Goal: Task Accomplishment & Management: Use online tool/utility

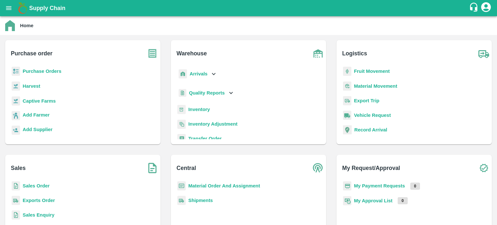
click at [32, 186] on b "Sales Order" at bounding box center [36, 185] width 27 height 5
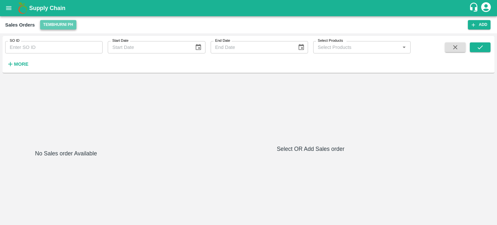
click at [55, 25] on button "Tembhurni PH" at bounding box center [58, 24] width 36 height 9
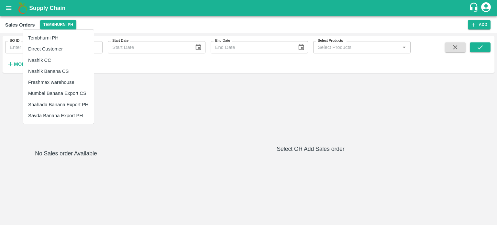
click at [44, 67] on li "Nashik Banana CS" at bounding box center [58, 71] width 71 height 11
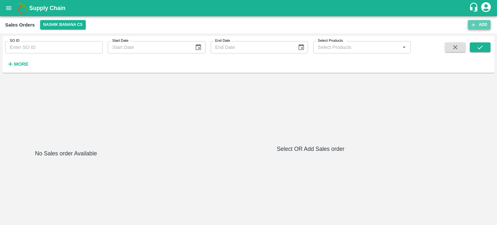
click at [476, 25] on button "Add" at bounding box center [479, 24] width 23 height 9
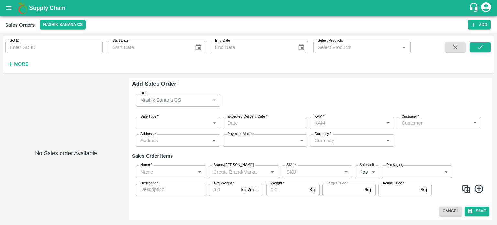
type input "jaydip Tale"
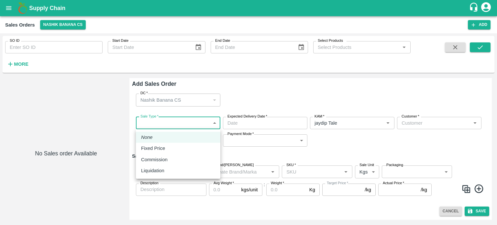
click at [154, 126] on body "Supply Chain Sales Orders Nashik Banana CS Add SO ID SO ID Start Date Start Dat…" at bounding box center [248, 112] width 497 height 225
click at [159, 169] on p "Liquidation" at bounding box center [152, 170] width 23 height 7
type input "3"
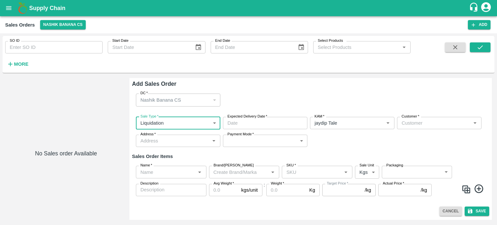
click at [409, 120] on input "Customer   *" at bounding box center [434, 123] width 70 height 8
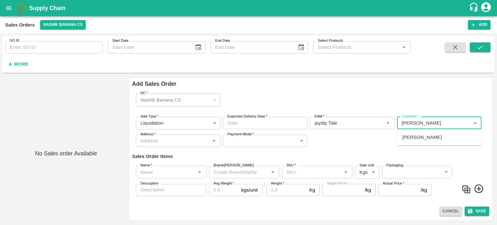
click at [431, 138] on p "Devendra Dnyaneshwar Sapkale" at bounding box center [421, 137] width 39 height 7
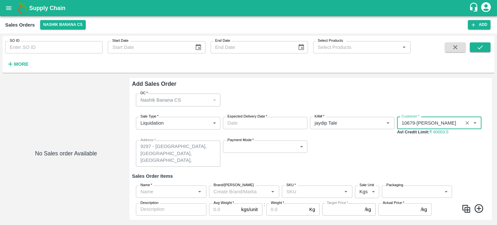
type input "10679-Devendra Dnyaneshwar Sapkale"
click at [7, 3] on button "open drawer" at bounding box center [8, 8] width 15 height 15
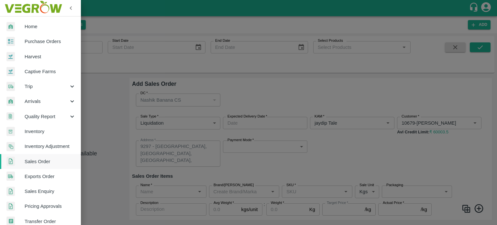
click at [113, 93] on div at bounding box center [248, 112] width 497 height 225
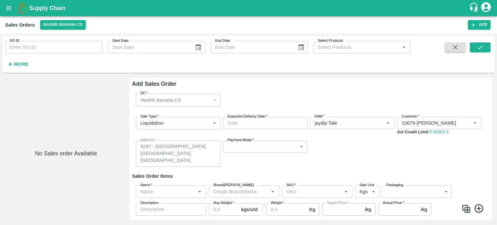
type input "DD/MM/YYYY hh:mm aa"
click at [255, 125] on input "DD/MM/YYYY hh:mm aa" at bounding box center [263, 123] width 80 height 12
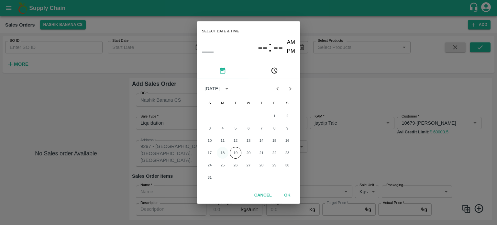
click at [223, 150] on button "18" at bounding box center [223, 153] width 12 height 12
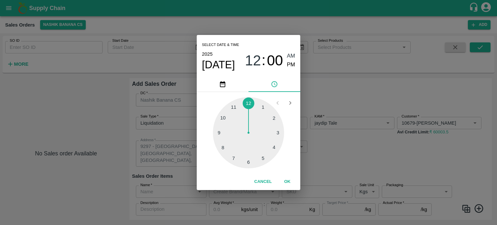
click at [221, 118] on div at bounding box center [248, 132] width 71 height 71
click at [289, 64] on span "PM" at bounding box center [291, 64] width 8 height 9
type input "18/08/2025 10:00 PM"
click at [285, 178] on button "OK" at bounding box center [287, 181] width 21 height 11
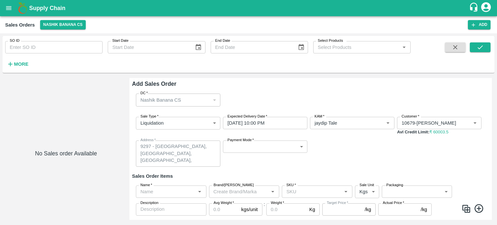
click at [347, 154] on div "Sale Type   * Liquidation 3 Sale Type Expected Delivery Date   * 18/08/2025 10:…" at bounding box center [310, 142] width 357 height 60
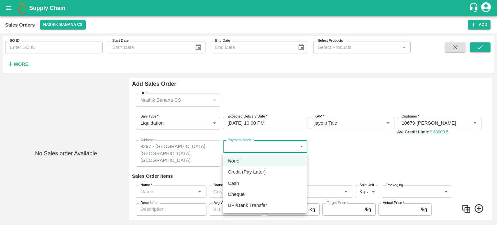
click at [247, 146] on body "Supply Chain Sales Orders Nashik Banana CS Add SO ID SO ID Start Date Start Dat…" at bounding box center [248, 112] width 497 height 225
click at [252, 173] on p "Credit (Pay Later)" at bounding box center [247, 171] width 38 height 7
type input "credit"
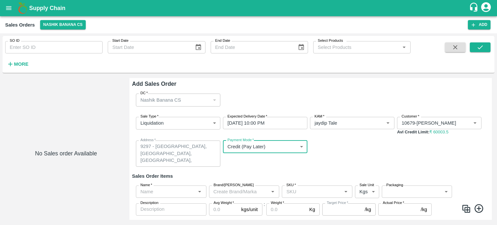
click at [169, 195] on input "Name   *" at bounding box center [166, 191] width 56 height 8
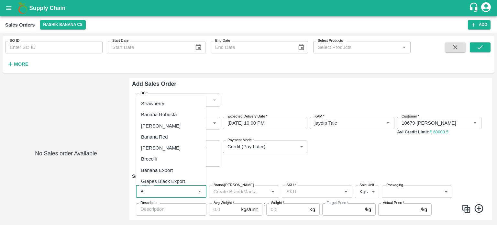
click at [174, 167] on div "Banana Export" at bounding box center [171, 169] width 70 height 11
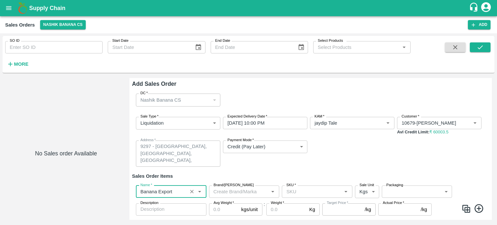
type input "Banana Export"
click at [306, 190] on input "SKU   *" at bounding box center [312, 191] width 56 height 8
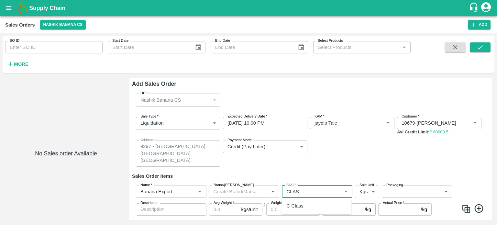
click at [302, 202] on div "C Class" at bounding box center [295, 205] width 17 height 7
type input "C Class"
type input "NA"
type input "C Class"
click at [410, 189] on body "Supply Chain Sales Orders Nashik Banana CS Add SO ID SO ID Start Date Start Dat…" at bounding box center [248, 112] width 497 height 225
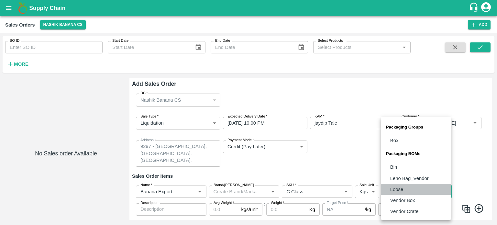
click at [402, 191] on p "Loose" at bounding box center [396, 189] width 13 height 7
type input "BOM/258"
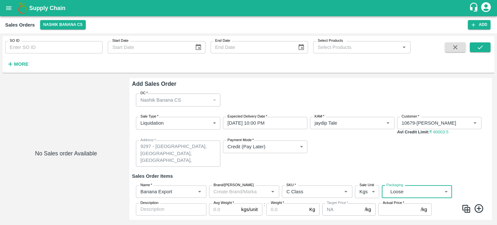
click at [224, 210] on input "Avg Weight   *" at bounding box center [224, 209] width 30 height 12
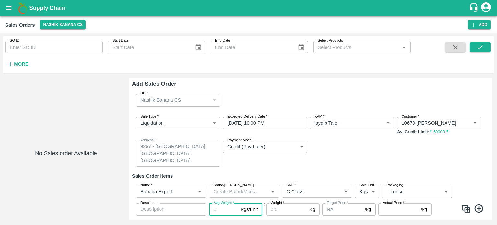
type input "1"
click at [276, 211] on input "Weight   *" at bounding box center [286, 209] width 40 height 12
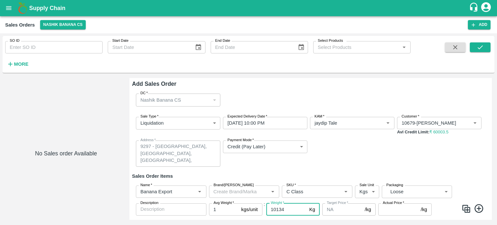
type input "10134"
click at [392, 209] on input "Actual Price   *" at bounding box center [398, 209] width 40 height 12
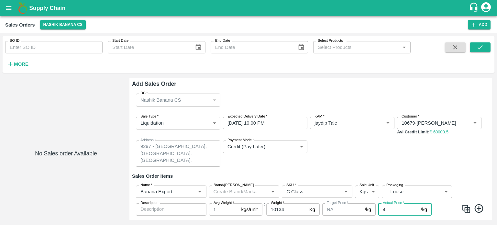
type input "4"
click at [379, 156] on div "Sale Type   * Liquidation 3 Sale Type Expected Delivery Date   * 18/08/2025 10:…" at bounding box center [310, 142] width 357 height 60
click at [279, 173] on h6 "Sales Order Items" at bounding box center [310, 176] width 357 height 8
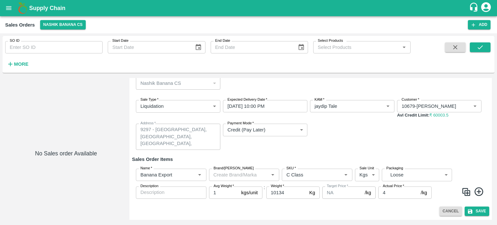
click at [322, 153] on div "Sale Type   * Liquidation 3 Sale Type Expected Delivery Date   * 18/08/2025 10:…" at bounding box center [310, 125] width 357 height 60
click at [378, 150] on div "Sale Type   * Liquidation 3 Sale Type Expected Delivery Date   * 18/08/2025 10:…" at bounding box center [310, 125] width 357 height 60
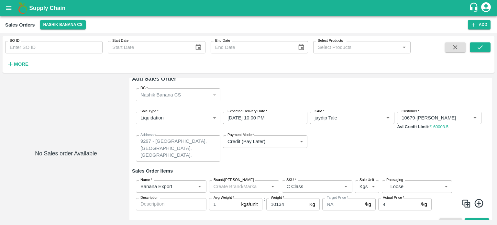
scroll to position [0, 0]
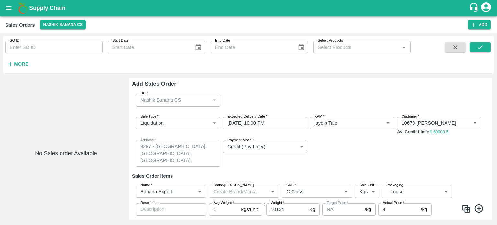
click at [374, 156] on div "Sale Type   * Liquidation 3 Sale Type Expected Delivery Date   * 18/08/2025 10:…" at bounding box center [310, 142] width 357 height 60
click at [231, 172] on h6 "Sales Order Items" at bounding box center [310, 176] width 357 height 8
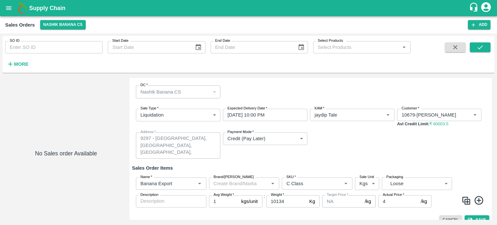
scroll to position [17, 0]
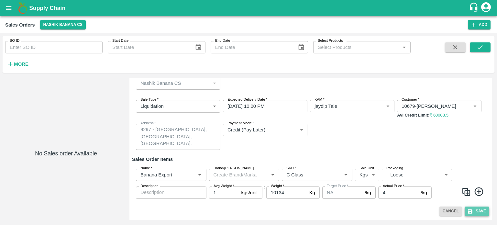
click at [478, 210] on button "Save" at bounding box center [477, 210] width 25 height 9
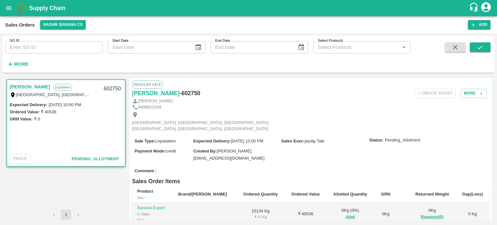
click at [321, 177] on h6 "Sales Order Items" at bounding box center [310, 181] width 357 height 9
click at [299, 177] on h6 "Sales Order Items" at bounding box center [310, 181] width 357 height 9
click at [341, 165] on div "Comment :" at bounding box center [310, 170] width 357 height 11
click at [345, 213] on button "Allot" at bounding box center [349, 216] width 9 height 7
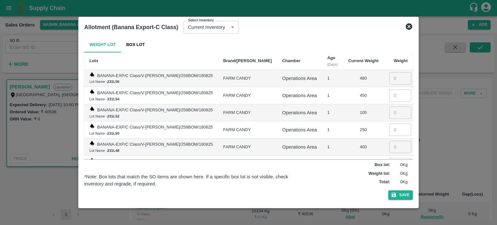
click at [392, 81] on input "number" at bounding box center [400, 78] width 22 height 12
type input "480"
click at [393, 97] on input "number" at bounding box center [400, 95] width 22 height 12
type input "450"
click at [396, 108] on input "number" at bounding box center [400, 112] width 22 height 12
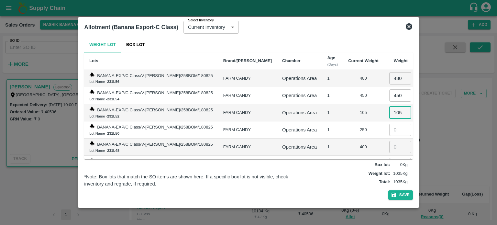
type input "105"
click at [393, 127] on input "number" at bounding box center [400, 130] width 22 height 12
type input "250"
click at [393, 148] on input "number" at bounding box center [400, 147] width 22 height 12
type input "400"
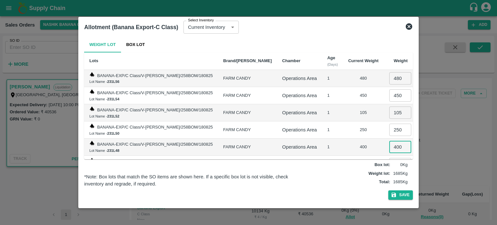
click at [282, 120] on td "Operations Area" at bounding box center [299, 112] width 45 height 17
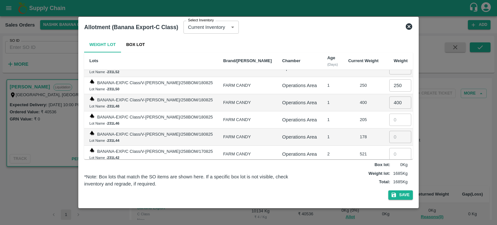
scroll to position [54, 0]
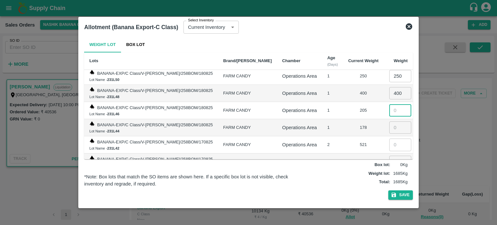
click at [390, 107] on input "number" at bounding box center [400, 110] width 22 height 12
type input "205"
click at [391, 129] on input "number" at bounding box center [400, 127] width 22 height 12
type input "178"
click at [395, 142] on input "number" at bounding box center [400, 144] width 22 height 12
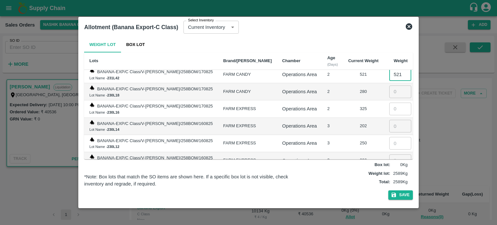
scroll to position [129, 0]
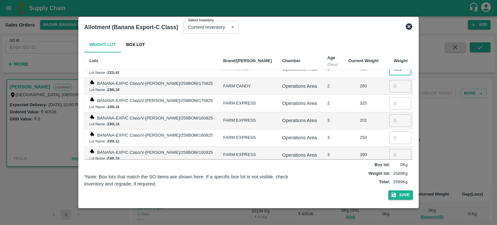
type input "521"
click at [392, 85] on input "number" at bounding box center [400, 86] width 22 height 12
type input "280"
click at [396, 103] on input "number" at bounding box center [400, 103] width 22 height 12
type input "325"
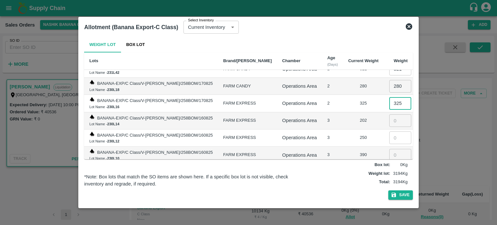
click at [389, 119] on input "number" at bounding box center [400, 120] width 22 height 12
type input "202"
click at [394, 135] on input "number" at bounding box center [400, 137] width 22 height 12
type input "250"
click at [394, 150] on input "number" at bounding box center [400, 155] width 22 height 12
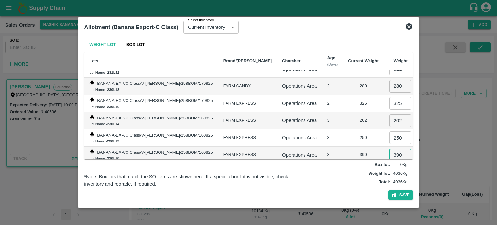
type input "390"
click at [286, 129] on td "Operations Area" at bounding box center [299, 137] width 45 height 17
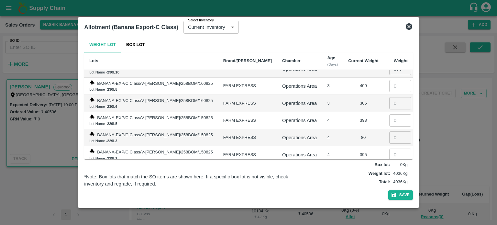
scroll to position [205, 0]
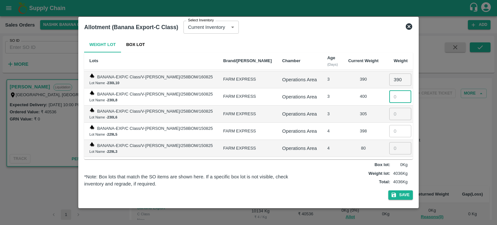
click at [391, 94] on input "number" at bounding box center [400, 97] width 22 height 12
type input "400"
click at [389, 109] on input "number" at bounding box center [400, 114] width 22 height 12
type input "305"
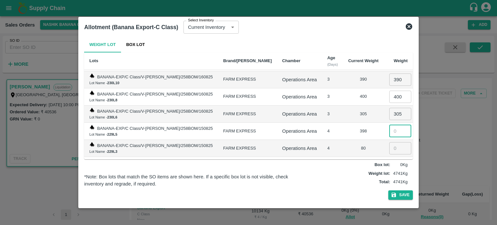
click at [394, 129] on input "number" at bounding box center [400, 131] width 22 height 12
type input "398"
click at [391, 148] on input "number" at bounding box center [400, 148] width 22 height 12
type input "80"
click at [298, 127] on div "Operations Area" at bounding box center [299, 130] width 35 height 7
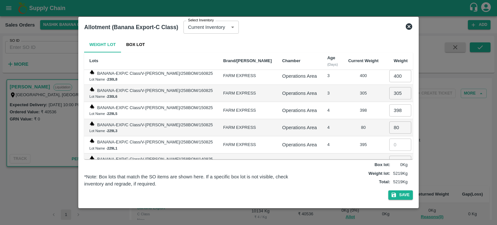
scroll to position [259, 0]
click at [391, 106] on input "number" at bounding box center [400, 111] width 22 height 12
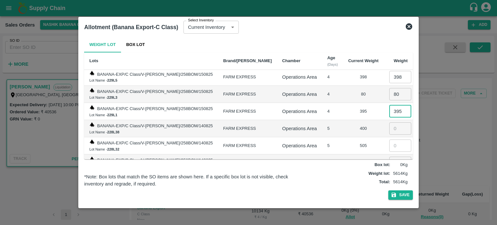
type input "395"
click at [394, 126] on input "number" at bounding box center [400, 128] width 22 height 12
type input "400"
click at [389, 141] on input "number" at bounding box center [400, 145] width 22 height 12
type input "505"
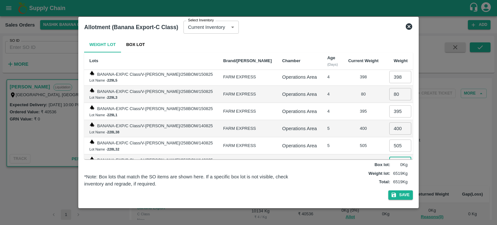
click at [392, 157] on input "number" at bounding box center [400, 163] width 22 height 12
type input "215"
click at [293, 141] on div "Operations Area" at bounding box center [299, 144] width 35 height 7
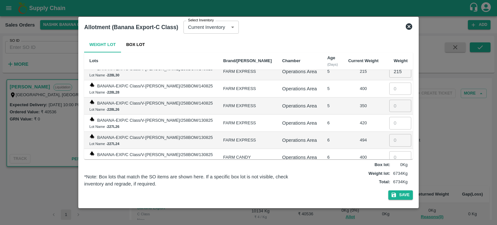
scroll to position [357, 0]
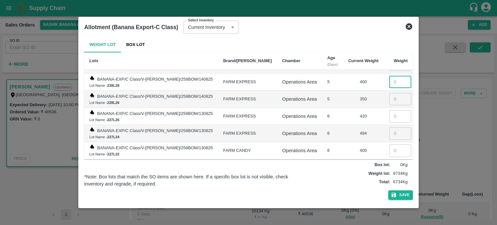
click at [391, 79] on input "number" at bounding box center [400, 82] width 22 height 12
type input "400"
click at [397, 93] on input "1" at bounding box center [400, 99] width 22 height 12
click at [399, 93] on input "2" at bounding box center [400, 99] width 22 height 12
click at [399, 93] on input "3" at bounding box center [400, 99] width 22 height 12
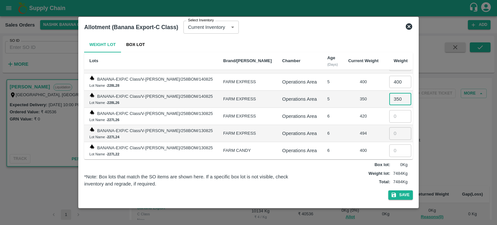
type input "350"
click at [389, 114] on input "number" at bounding box center [400, 116] width 22 height 12
type input "420"
click at [389, 127] on input "number" at bounding box center [400, 133] width 22 height 12
type input "494"
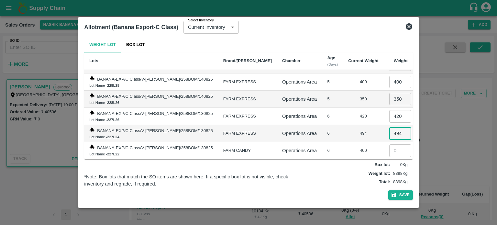
click at [389, 144] on input "number" at bounding box center [400, 150] width 22 height 12
type input "400"
click at [322, 132] on td "6" at bounding box center [332, 133] width 21 height 17
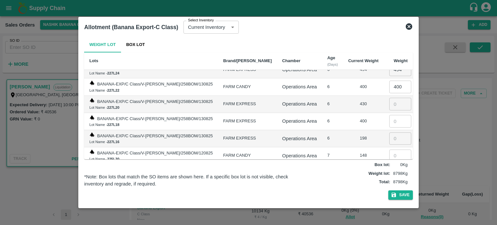
scroll to position [421, 0]
click at [389, 98] on input "number" at bounding box center [400, 103] width 22 height 12
type input "430"
click at [392, 114] on input "number" at bounding box center [400, 120] width 22 height 12
type input "400"
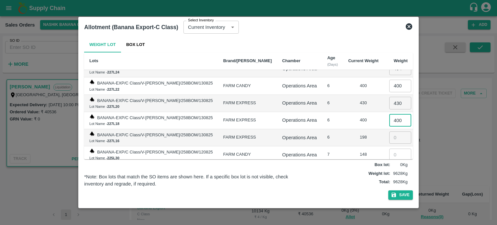
click at [303, 116] on div "Operations Area" at bounding box center [299, 119] width 35 height 7
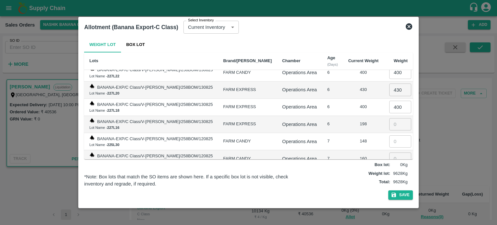
click at [391, 121] on input "number" at bounding box center [400, 124] width 22 height 12
type input "198"
click at [390, 135] on input "number" at bounding box center [400, 141] width 22 height 12
type input "148"
click at [390, 152] on input "number" at bounding box center [400, 158] width 22 height 12
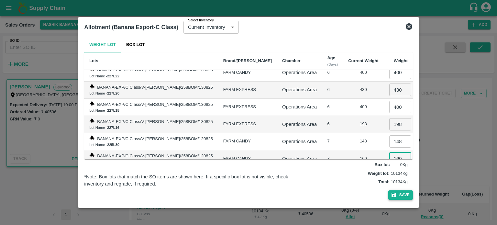
type input "160"
click at [400, 192] on button "Save" at bounding box center [400, 194] width 25 height 9
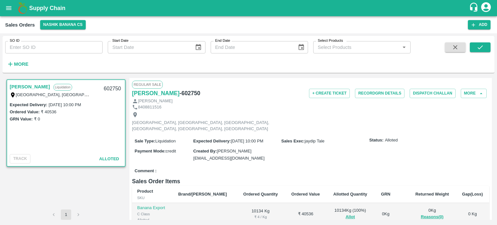
click at [289, 165] on div "Comment :" at bounding box center [310, 170] width 357 height 11
click at [372, 93] on button "Record GRN Details" at bounding box center [379, 93] width 49 height 9
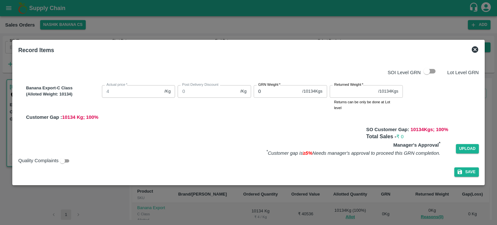
click at [215, 90] on div "Banana Export-C Class (Alloted Weight: 10134 ) Actual price   * 4 /Kg Actual pr…" at bounding box center [250, 101] width 455 height 38
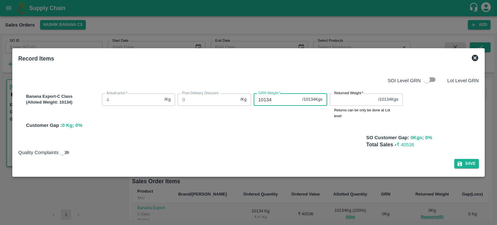
type input "10134"
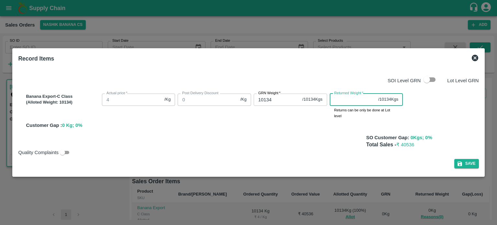
click at [351, 103] on input "Returned Weight   *" at bounding box center [353, 99] width 46 height 12
type input "0"
click at [463, 162] on button "Save" at bounding box center [466, 163] width 25 height 9
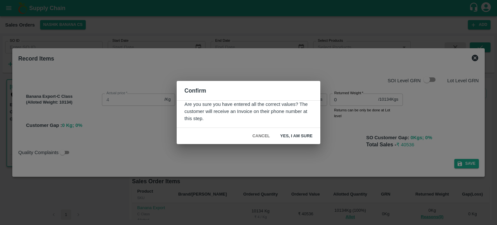
click at [298, 135] on button "Yes, I am sure" at bounding box center [296, 135] width 43 height 11
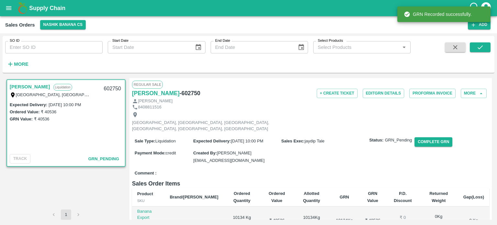
click at [325, 152] on div "Sale Type : Liquidation Expected Delivery : 18 Aug 2025, 10:00 PM Sales Exec : …" at bounding box center [310, 150] width 357 height 34
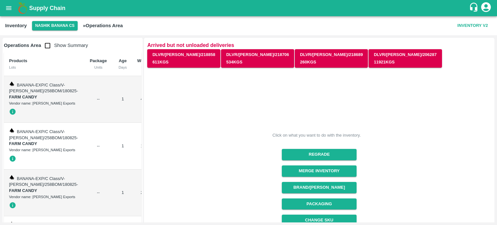
drag, startPoint x: 44, startPoint y: 45, endPoint x: 148, endPoint y: 79, distance: 109.2
click at [44, 45] on input "checkbox" at bounding box center [47, 45] width 13 height 13
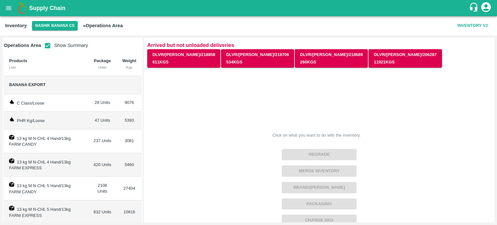
click at [47, 46] on input "checkbox" at bounding box center [47, 45] width 13 height 13
checkbox input "false"
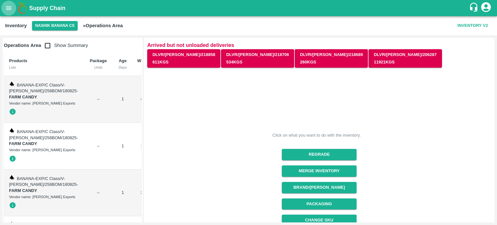
click at [10, 13] on button "open drawer" at bounding box center [8, 8] width 15 height 15
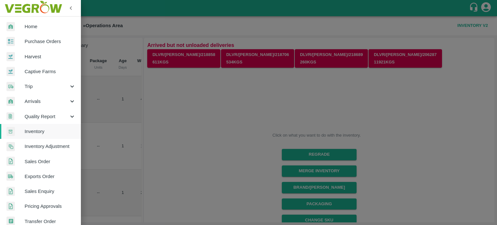
click at [70, 103] on icon at bounding box center [72, 101] width 7 height 7
click at [44, 132] on span "DC Arrivals" at bounding box center [53, 131] width 46 height 7
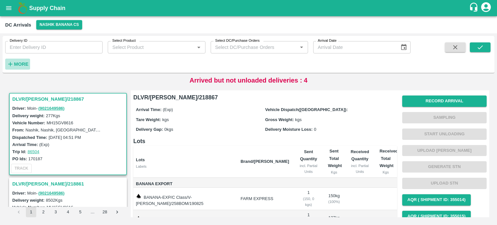
click at [17, 63] on strong "More" at bounding box center [21, 63] width 15 height 5
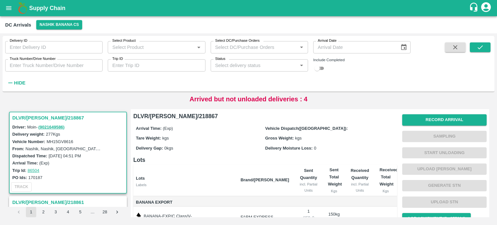
click at [322, 66] on input "checkbox" at bounding box center [316, 68] width 23 height 8
checkbox input "true"
click at [291, 67] on input "Status" at bounding box center [254, 65] width 83 height 8
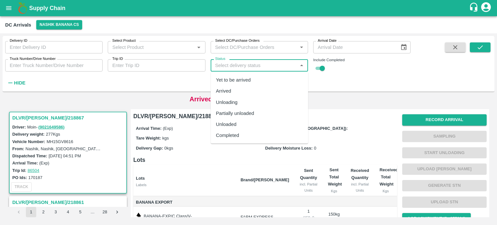
click at [232, 92] on div "Arrived" at bounding box center [259, 90] width 97 height 11
type input "Arrived"
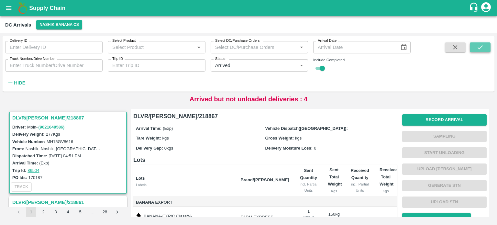
click at [480, 49] on icon "submit" at bounding box center [479, 47] width 5 height 4
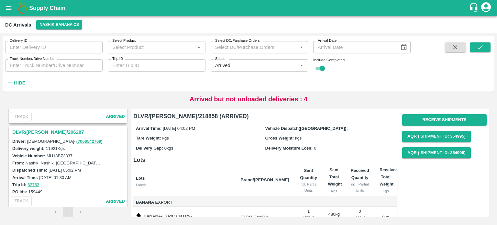
scroll to position [241, 0]
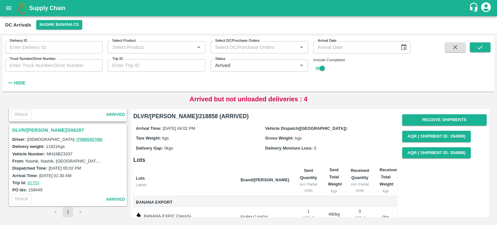
click at [49, 127] on h3 "DLVR/[PERSON_NAME]/206287" at bounding box center [68, 130] width 113 height 8
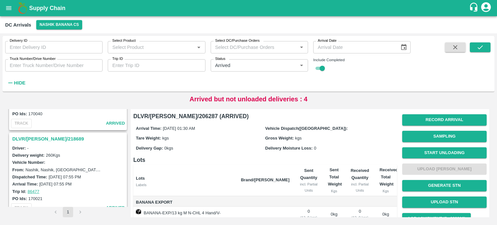
scroll to position [144, 0]
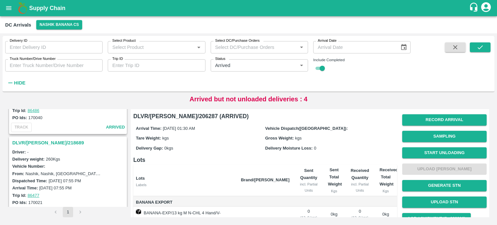
click at [44, 140] on h3 "DLVR/[PERSON_NAME]/218689" at bounding box center [68, 142] width 113 height 8
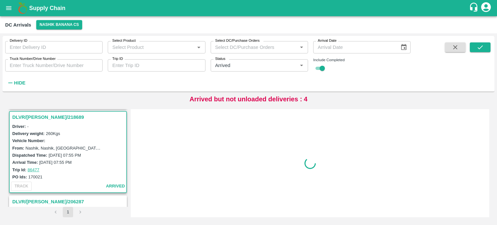
scroll to position [171, 0]
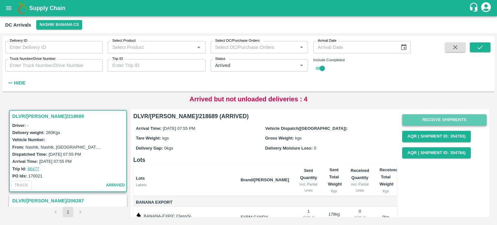
click at [430, 116] on button "Receive Shipments" at bounding box center [444, 119] width 84 height 11
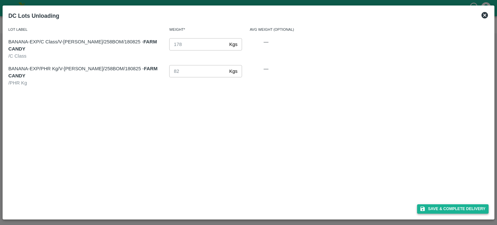
click at [450, 211] on button "Save & Complete Delivery" at bounding box center [453, 208] width 72 height 9
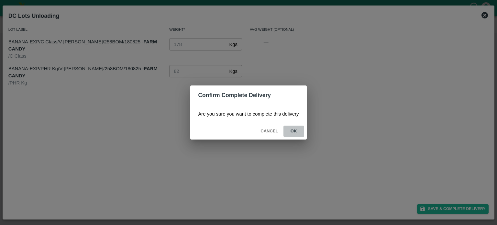
click at [294, 128] on button "ok" at bounding box center [293, 131] width 21 height 11
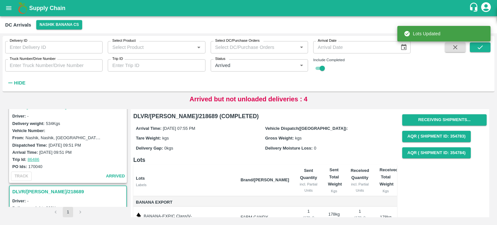
scroll to position [74, 0]
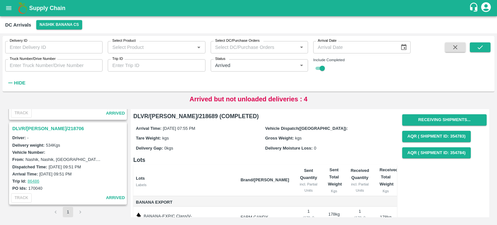
click at [49, 126] on h3 "DLVR/[PERSON_NAME]/218706" at bounding box center [68, 128] width 113 height 8
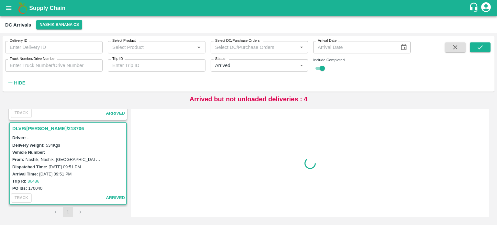
scroll to position [87, 0]
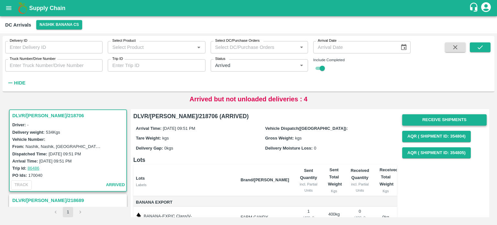
click at [413, 122] on button "Receive Shipments" at bounding box center [444, 119] width 84 height 11
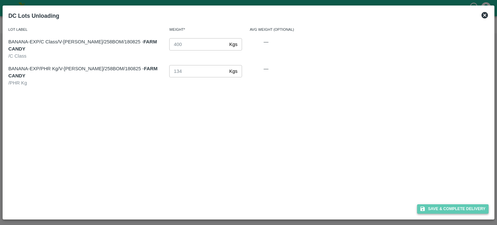
click at [457, 205] on button "Save & Complete Delivery" at bounding box center [453, 208] width 72 height 9
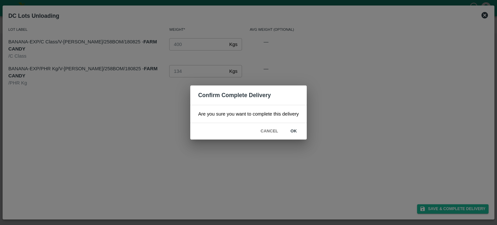
click at [295, 130] on button "ok" at bounding box center [293, 131] width 21 height 11
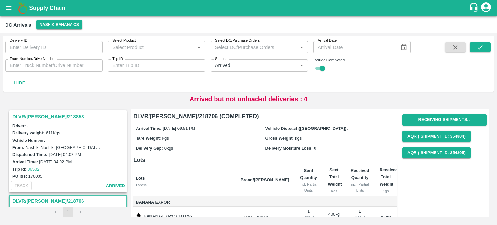
scroll to position [0, 0]
click at [37, 115] on h3 "DLVR/[PERSON_NAME]/218858" at bounding box center [68, 118] width 113 height 8
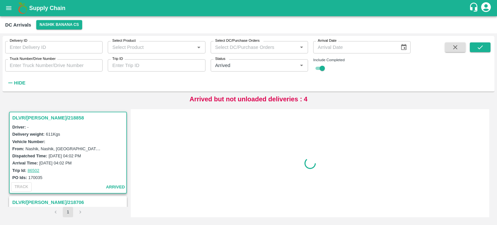
scroll to position [3, 0]
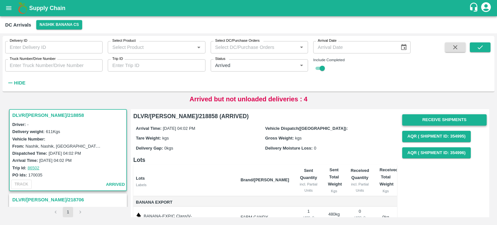
click at [438, 118] on button "Receive Shipments" at bounding box center [444, 119] width 84 height 11
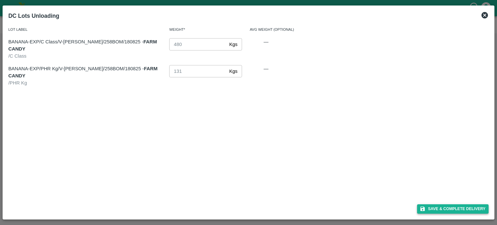
click at [446, 207] on button "Save & Complete Delivery" at bounding box center [453, 208] width 72 height 9
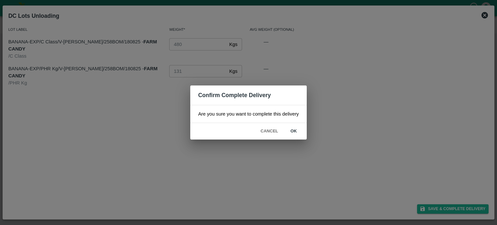
click at [294, 132] on button "ok" at bounding box center [293, 131] width 21 height 11
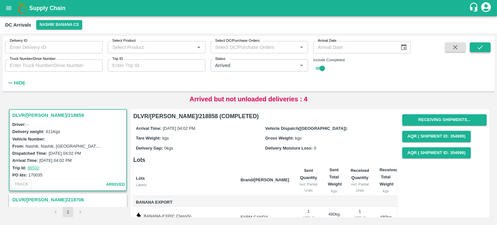
click at [484, 49] on button "submit" at bounding box center [480, 47] width 21 height 10
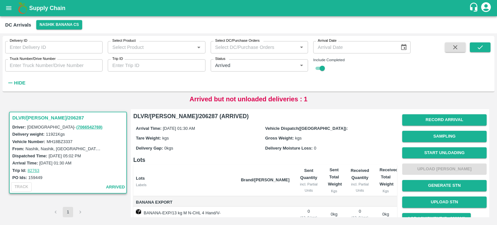
click at [9, 8] on icon "open drawer" at bounding box center [8, 8] width 5 height 4
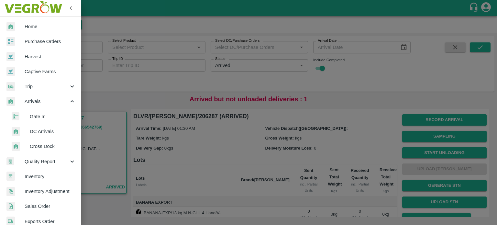
click at [32, 175] on span "Inventory" at bounding box center [50, 176] width 51 height 7
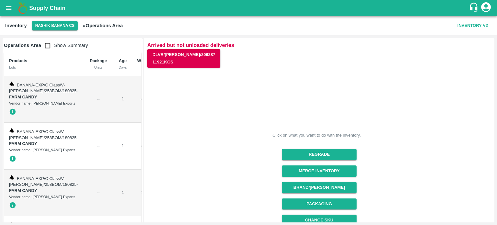
click at [49, 47] on input "checkbox" at bounding box center [47, 45] width 13 height 13
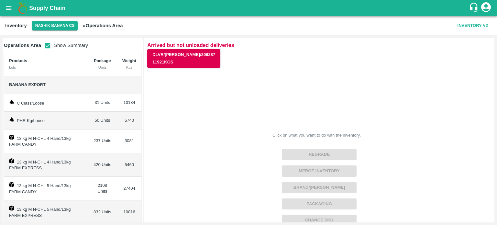
click at [48, 46] on input "checkbox" at bounding box center [47, 45] width 13 height 13
checkbox input "false"
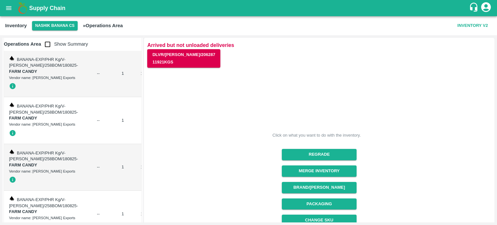
scroll to position [1520, 0]
